Goal: Find specific page/section: Find specific page/section

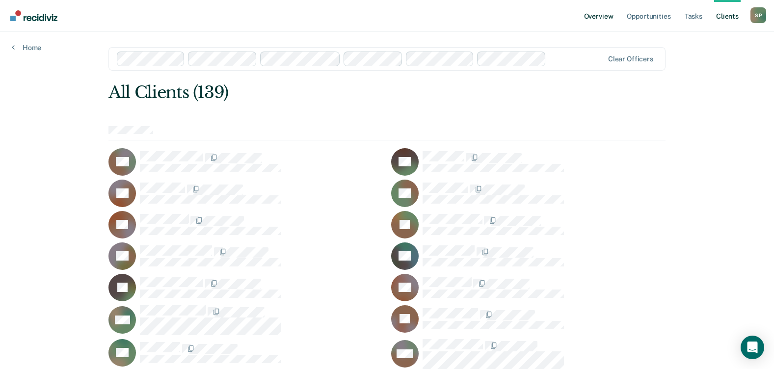
click at [593, 19] on link "Overview" at bounding box center [598, 15] width 33 height 31
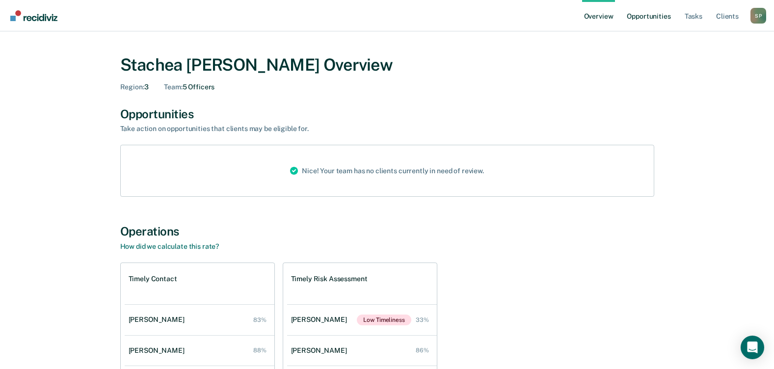
click at [661, 14] on link "Opportunities" at bounding box center [649, 15] width 48 height 31
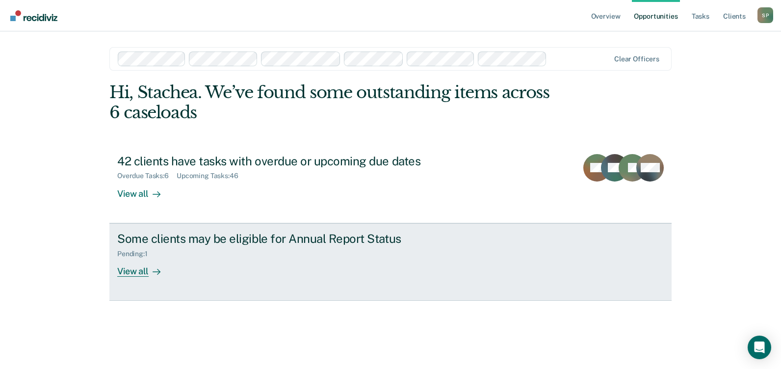
click at [144, 269] on div "View all" at bounding box center [144, 267] width 55 height 19
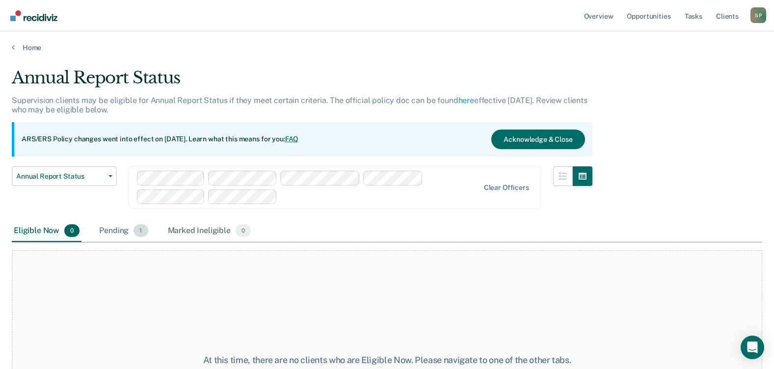
click at [128, 237] on div "Pending 1" at bounding box center [123, 231] width 53 height 22
